Goal: Check status: Check status

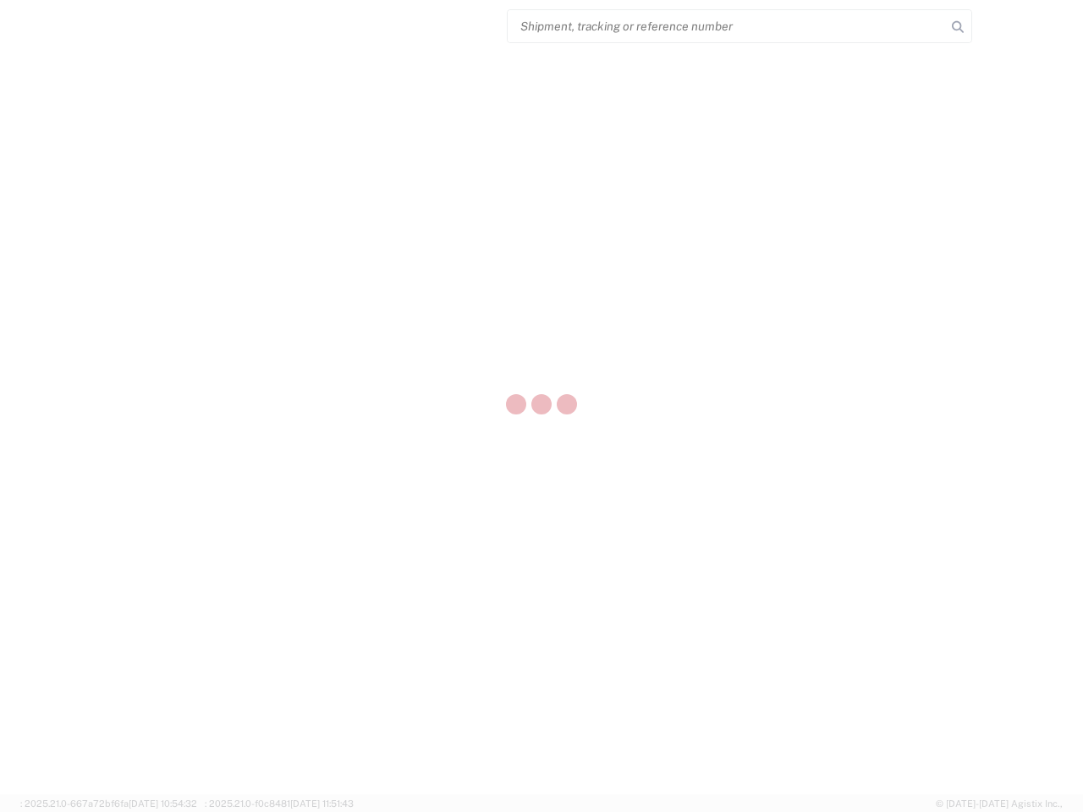
select select "US"
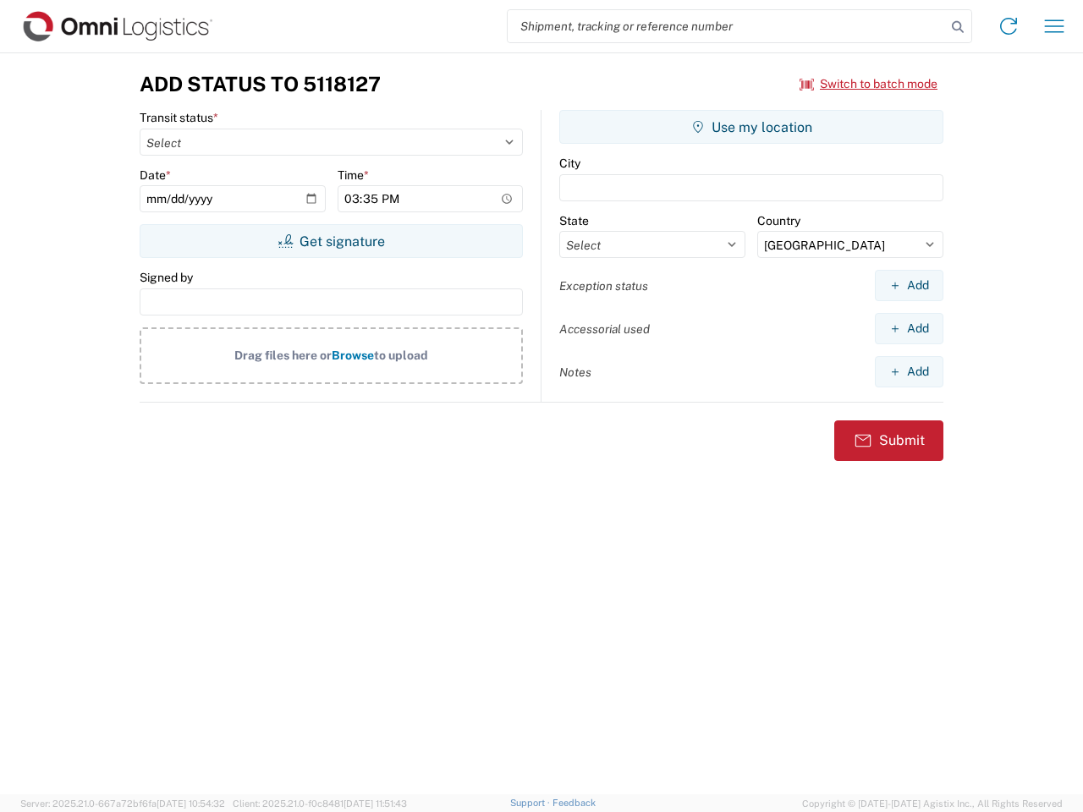
click at [727, 26] on input "search" at bounding box center [727, 26] width 438 height 32
click at [958, 27] on icon at bounding box center [958, 27] width 24 height 24
click at [1009, 26] on icon at bounding box center [1008, 26] width 27 height 27
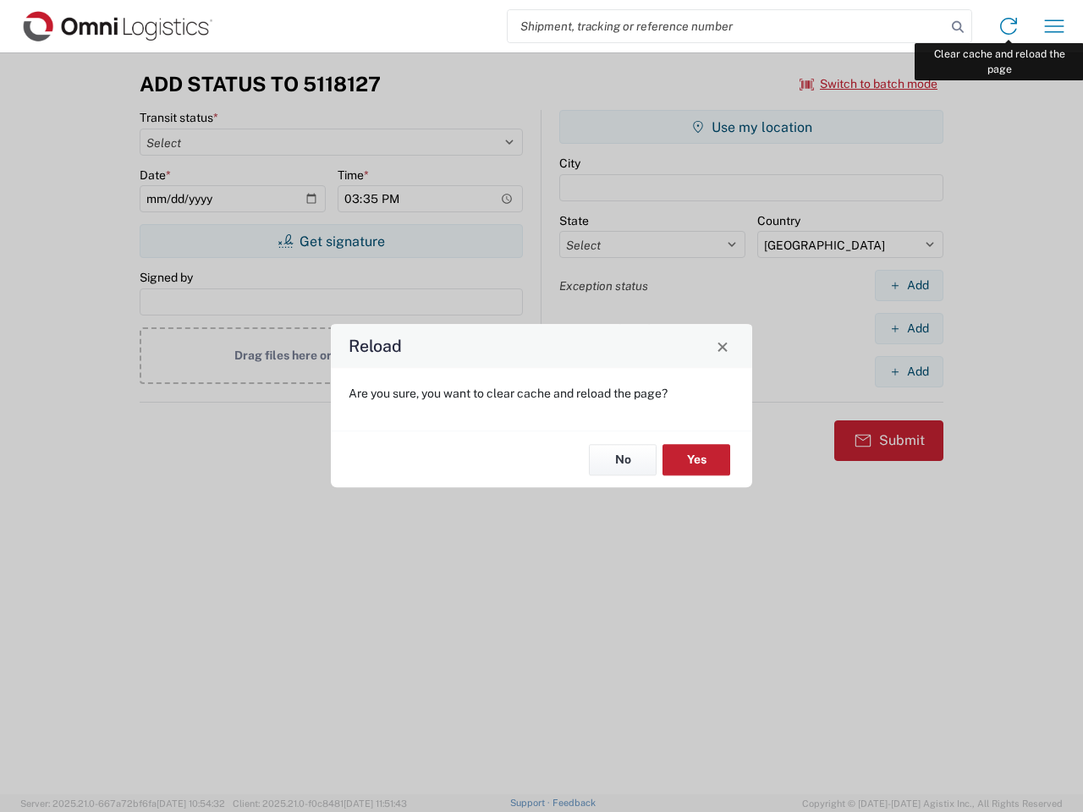
click at [1054, 26] on div "Reload Are you sure, you want to clear cache and reload the page? No Yes" at bounding box center [541, 406] width 1083 height 812
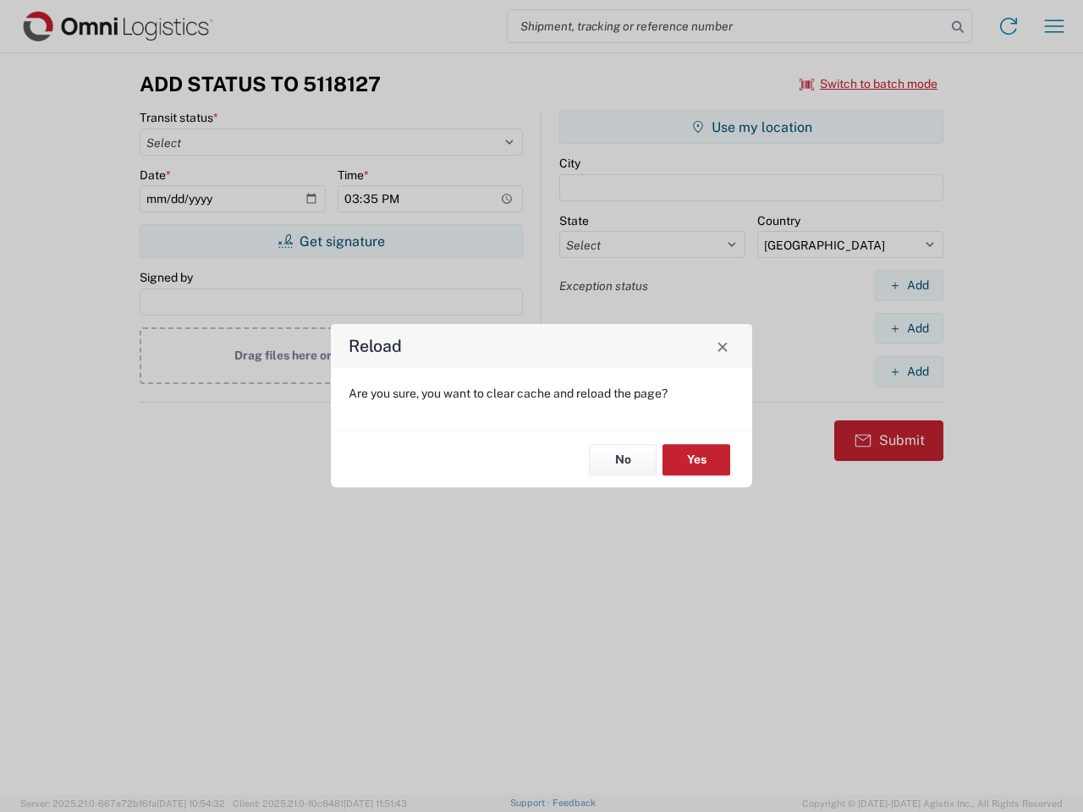
click at [869, 84] on div "Reload Are you sure, you want to clear cache and reload the page? No Yes" at bounding box center [541, 406] width 1083 height 812
click at [331, 241] on div "Reload Are you sure, you want to clear cache and reload the page? No Yes" at bounding box center [541, 406] width 1083 height 812
click at [751, 127] on div "Reload Are you sure, you want to clear cache and reload the page? No Yes" at bounding box center [541, 406] width 1083 height 812
click at [909, 285] on div "Reload Are you sure, you want to clear cache and reload the page? No Yes" at bounding box center [541, 406] width 1083 height 812
click at [909, 328] on div "Reload Are you sure, you want to clear cache and reload the page? No Yes" at bounding box center [541, 406] width 1083 height 812
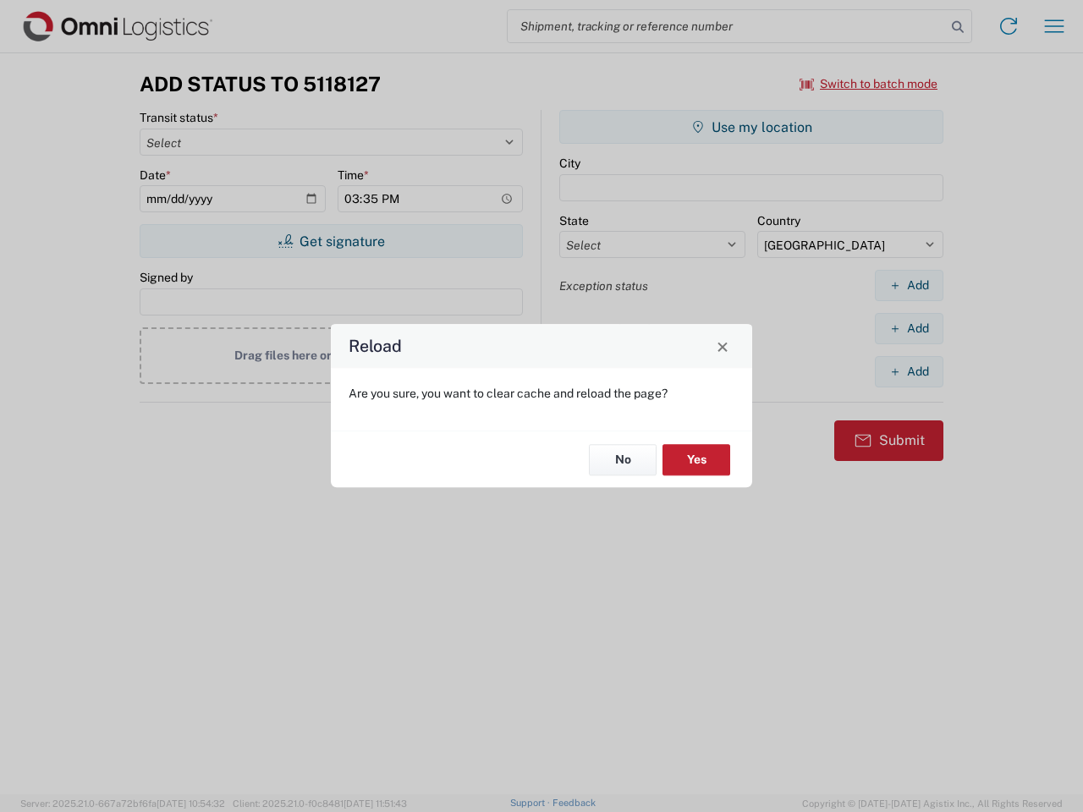
click at [909, 371] on div "Reload Are you sure, you want to clear cache and reload the page? No Yes" at bounding box center [541, 406] width 1083 height 812
